Goal: Information Seeking & Learning: Compare options

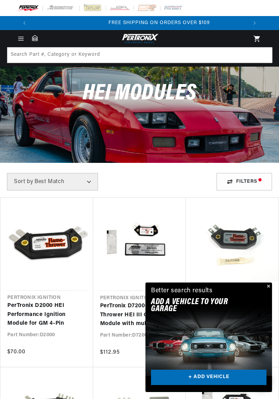
scroll to position [0, 216]
click at [272, 302] on link "PerTronix D2070 Flame-Thrower HEI GM 4 Pin Race Module" at bounding box center [232, 315] width 79 height 27
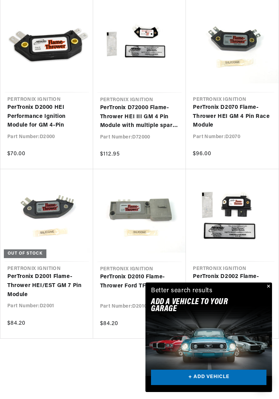
scroll to position [206, 0]
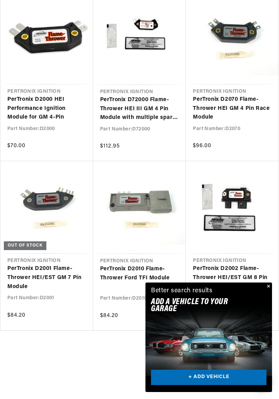
click at [268, 286] on button "Close" at bounding box center [268, 287] width 8 height 8
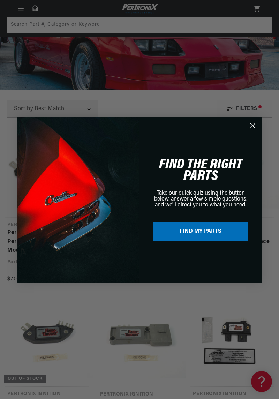
scroll to position [0, 0]
click at [257, 129] on circle "Close dialog" at bounding box center [253, 126] width 12 height 12
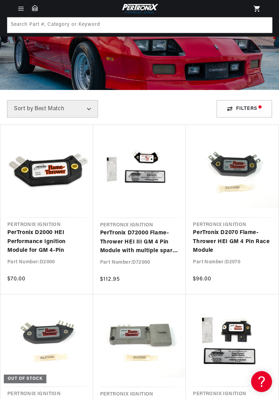
scroll to position [0, 216]
click at [57, 229] on link "PerTronix D2000 HEI Performance Ignition Module for GM 4-Pin" at bounding box center [46, 242] width 79 height 27
